Goal: Information Seeking & Learning: Learn about a topic

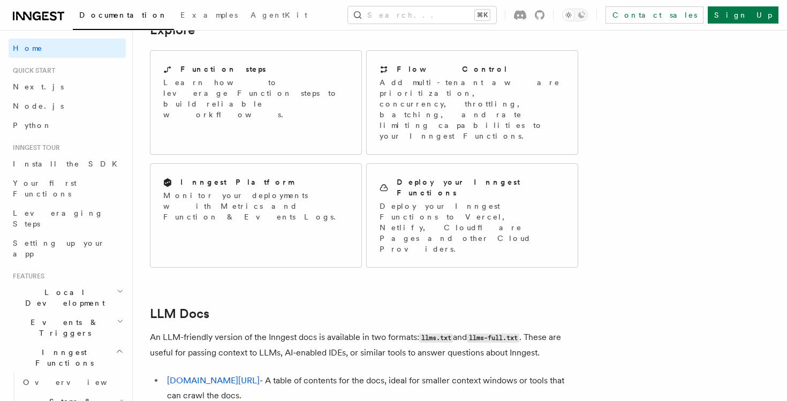
scroll to position [729, 0]
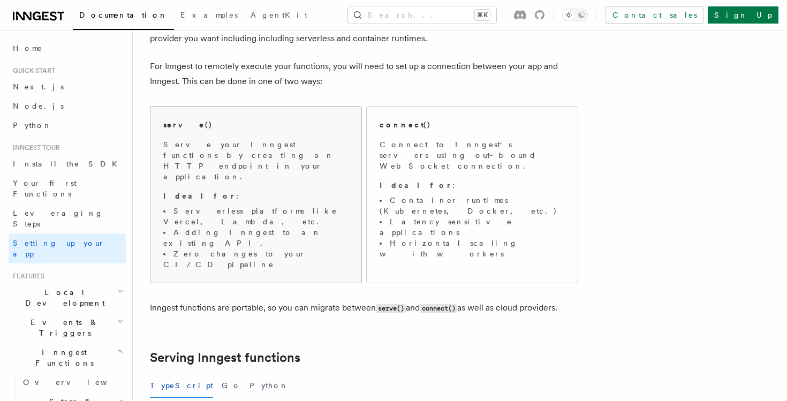
scroll to position [90, 0]
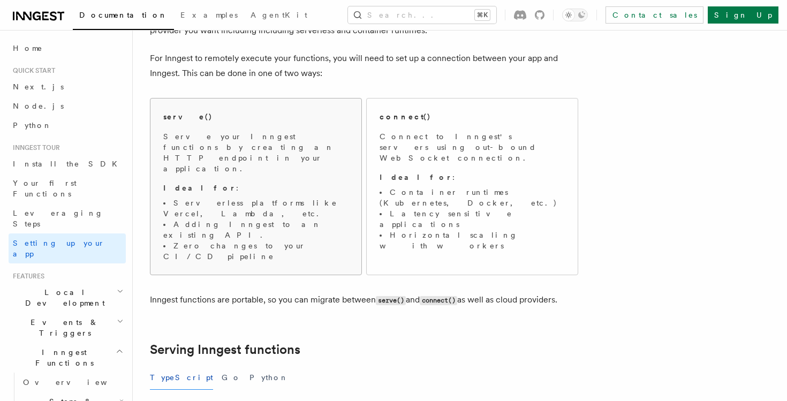
click at [203, 198] on li "Serverless platforms like Vercel, Lambda, etc." at bounding box center [255, 208] width 185 height 21
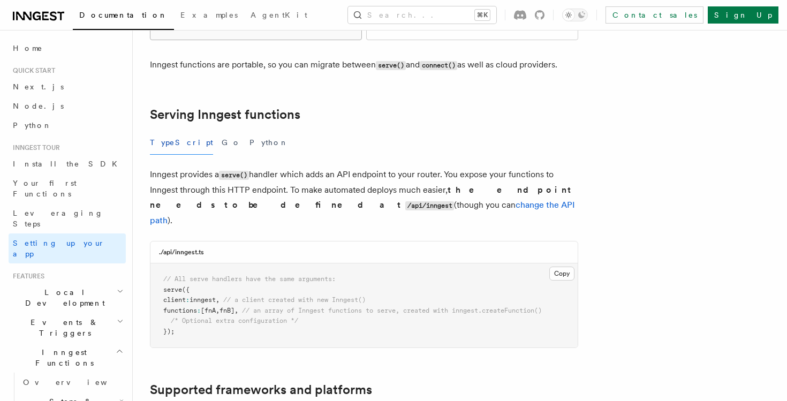
scroll to position [328, 0]
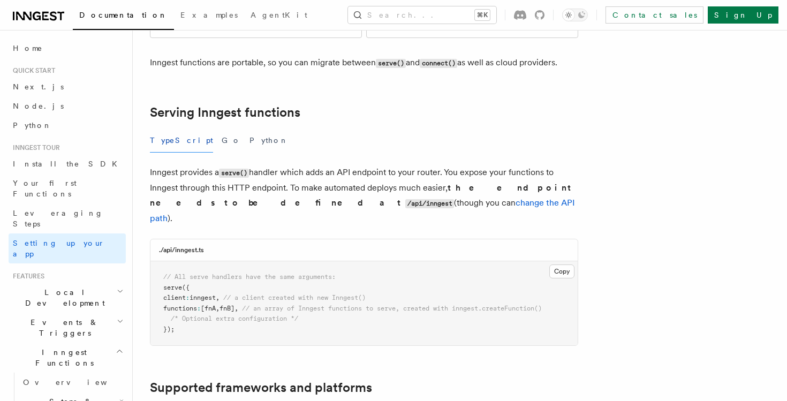
click at [209, 315] on span "/* Optional extra configuration */" at bounding box center [234, 318] width 127 height 7
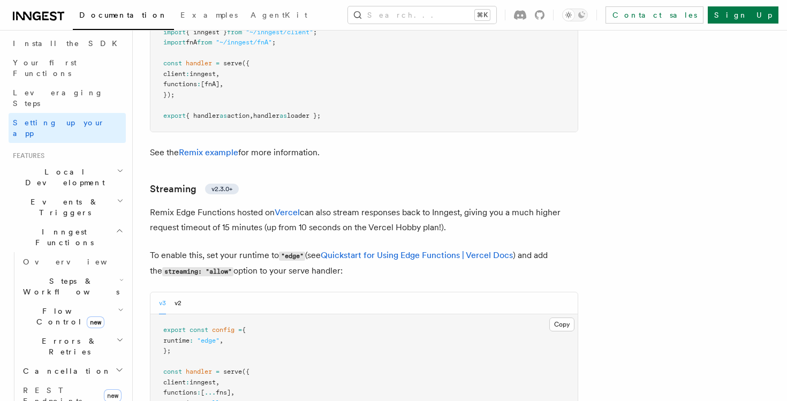
scroll to position [121, 0]
click at [59, 380] on link "REST Endpoints new" at bounding box center [72, 395] width 107 height 30
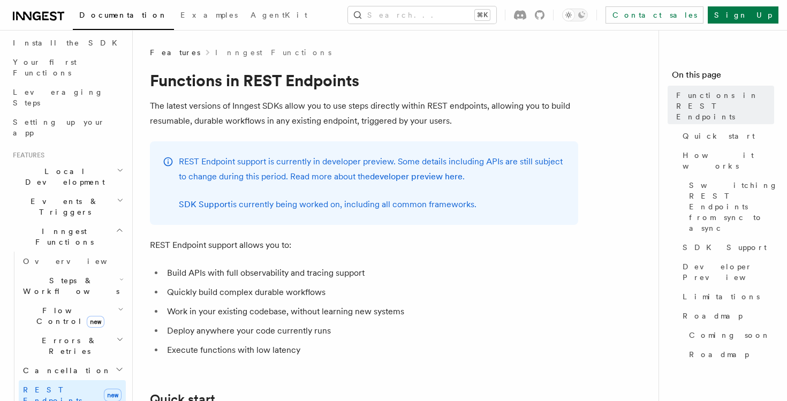
click at [116, 226] on icon "button" at bounding box center [120, 230] width 8 height 9
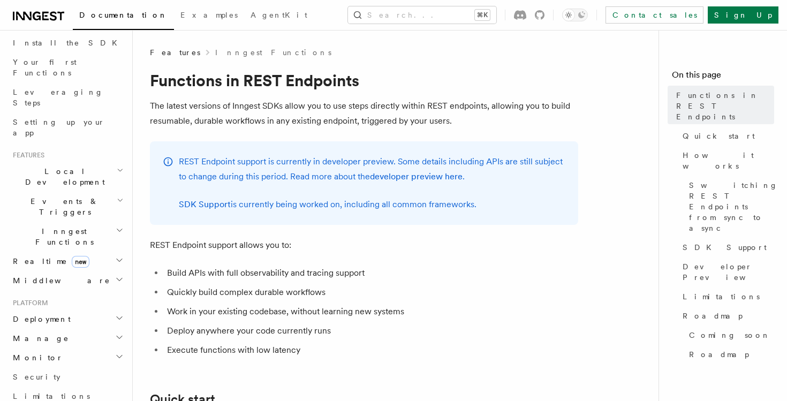
click at [119, 196] on icon "button" at bounding box center [120, 200] width 7 height 9
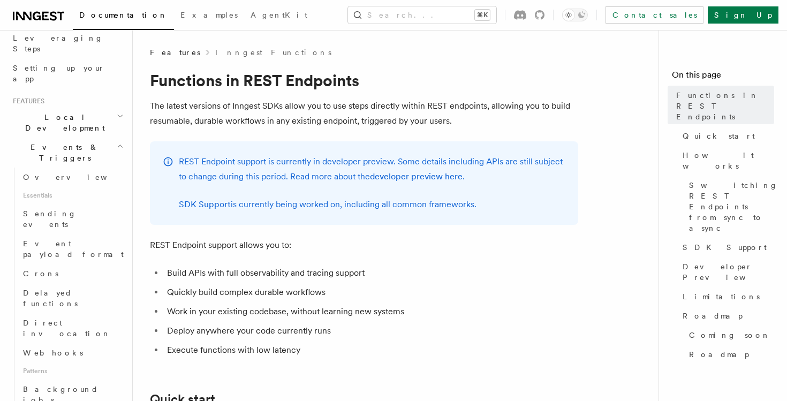
scroll to position [182, 0]
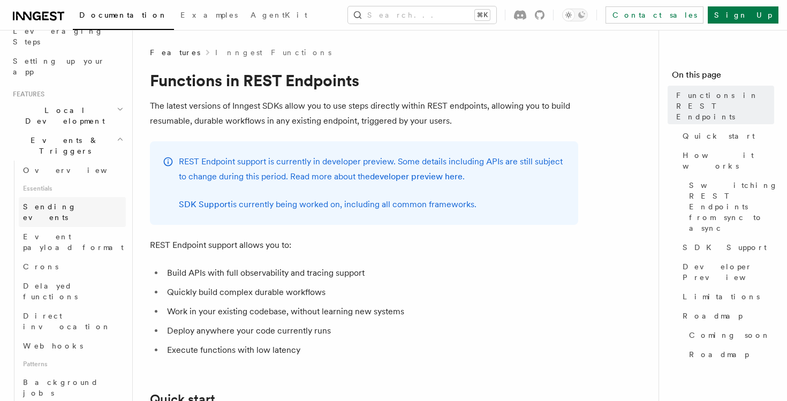
click at [74, 202] on span "Sending events" at bounding box center [50, 211] width 54 height 19
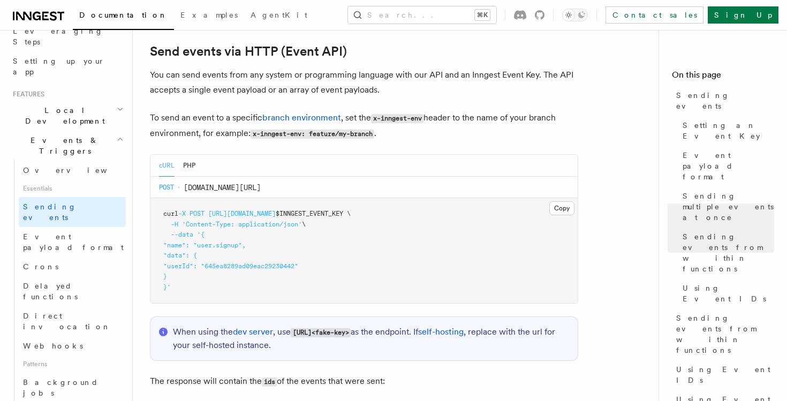
scroll to position [2235, 0]
click at [563, 203] on button "Copy Copied" at bounding box center [561, 210] width 25 height 14
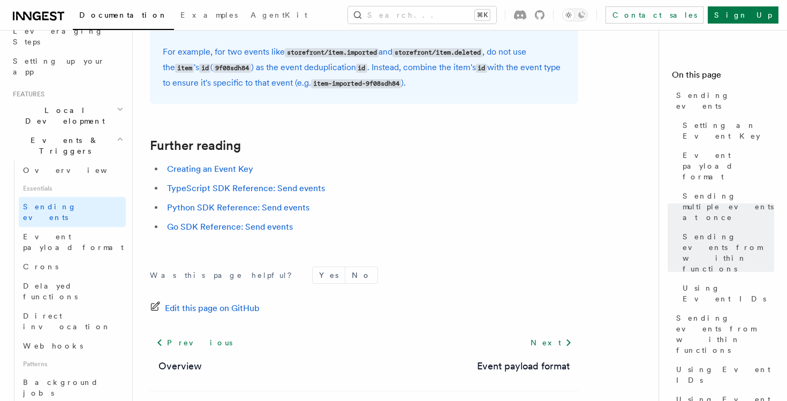
scroll to position [3101, 0]
click at [556, 352] on link "Next" at bounding box center [551, 343] width 54 height 19
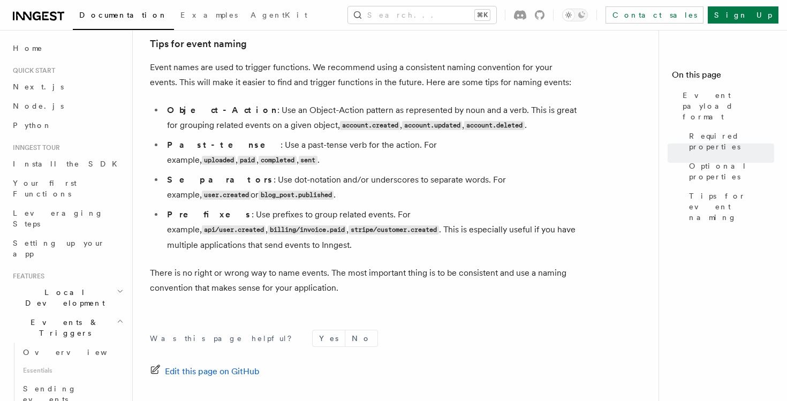
scroll to position [802, 0]
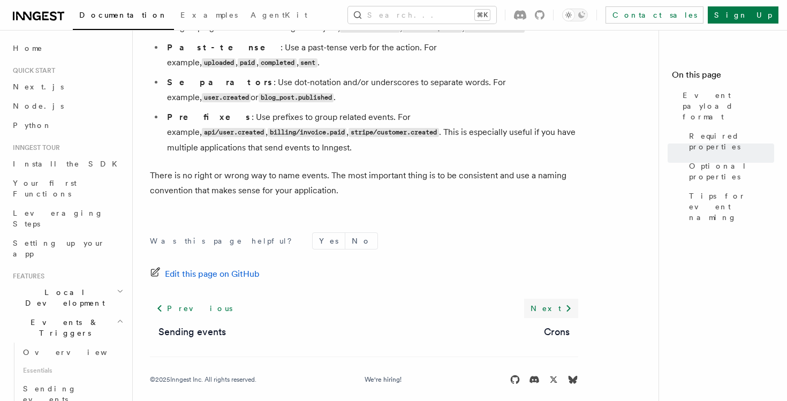
click at [558, 299] on link "Next" at bounding box center [551, 308] width 54 height 19
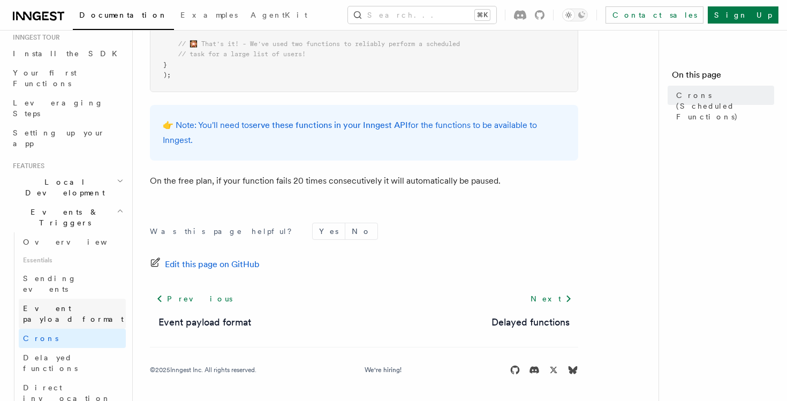
scroll to position [123, 0]
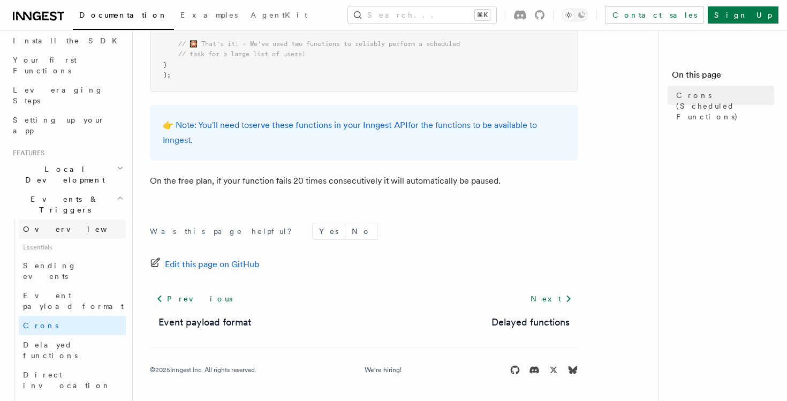
click at [49, 225] on span "Overview" at bounding box center [78, 229] width 110 height 9
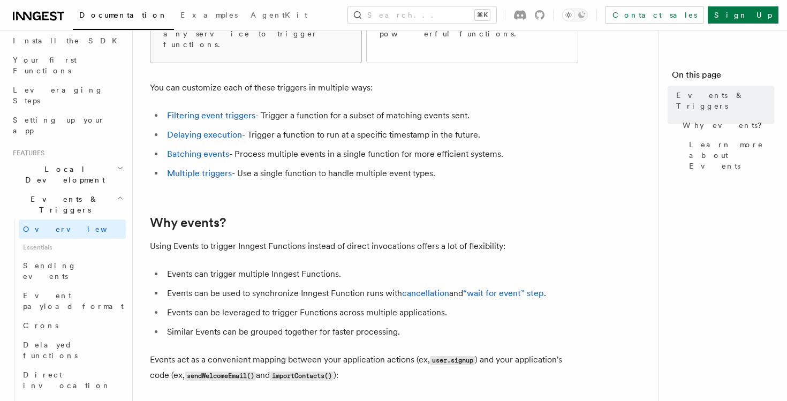
scroll to position [232, 0]
click at [58, 194] on span "Events & Triggers" at bounding box center [63, 204] width 108 height 21
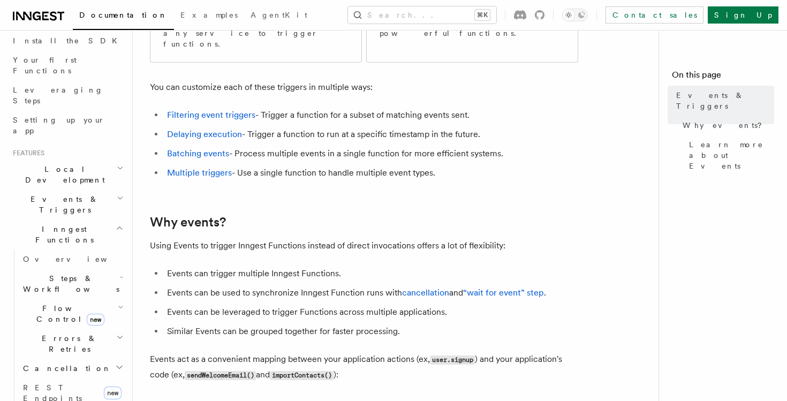
click at [118, 224] on icon "button" at bounding box center [120, 228] width 8 height 9
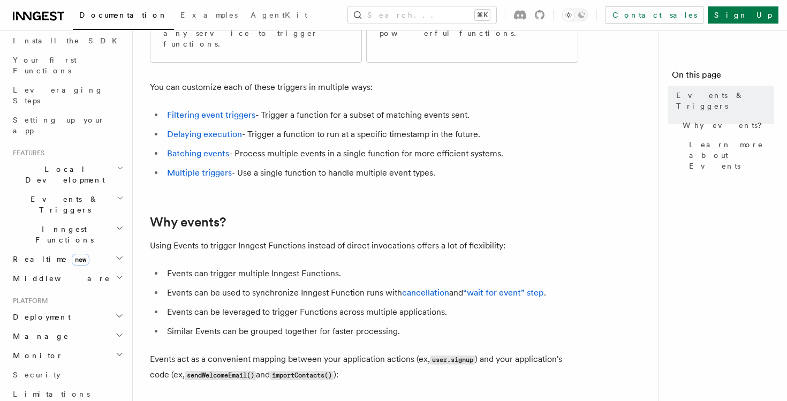
click at [313, 215] on h2 "Why events?" at bounding box center [364, 222] width 428 height 15
